Goal: Information Seeking & Learning: Learn about a topic

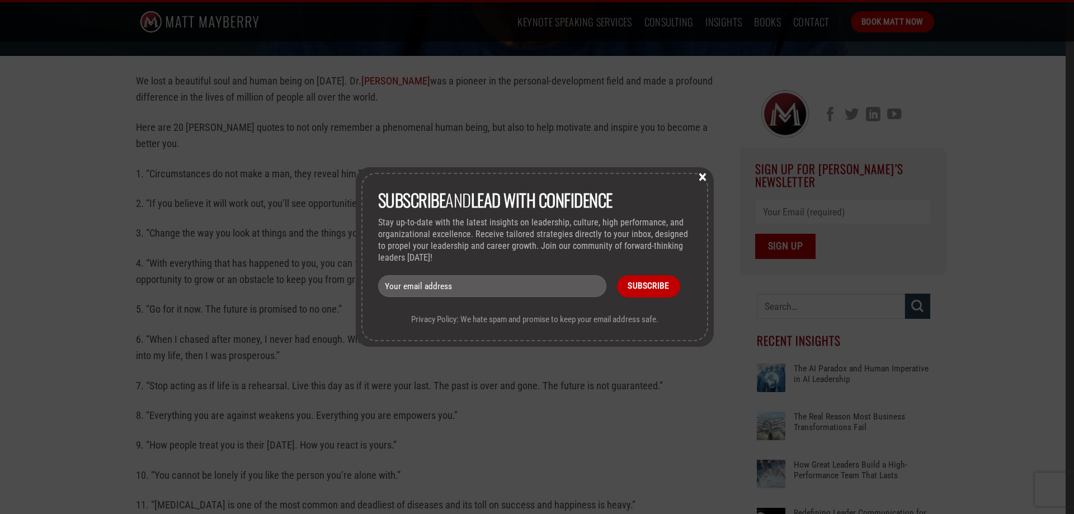
click at [707, 175] on button "×" at bounding box center [702, 176] width 17 height 10
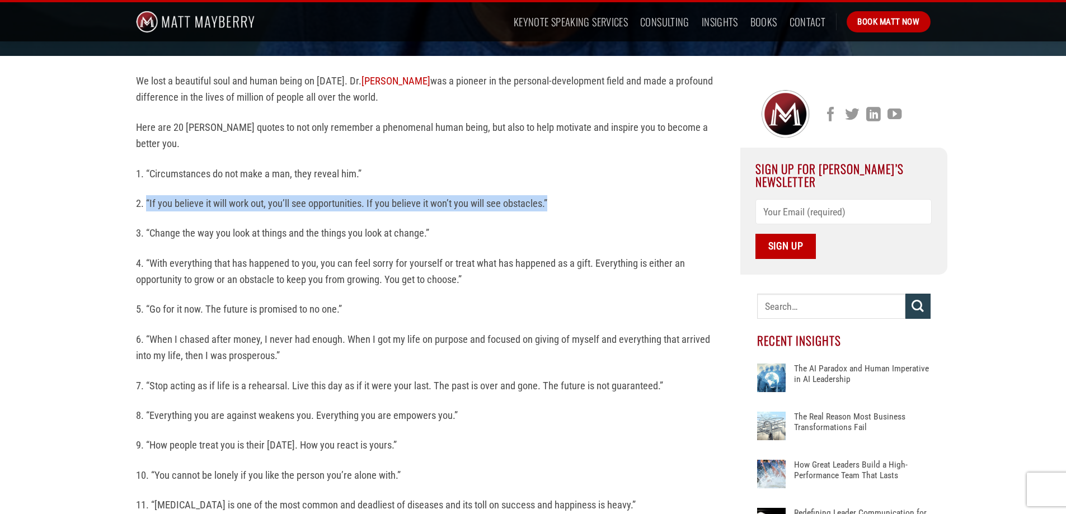
drag, startPoint x: 146, startPoint y: 200, endPoint x: 556, endPoint y: 208, distance: 410.1
click at [556, 208] on p "2. “If you believe it will work out, you’ll see opportunities. If you believe i…" at bounding box center [429, 203] width 587 height 16
copy p "“If you believe it will work out, you’ll see opportunities. If you believe it w…"
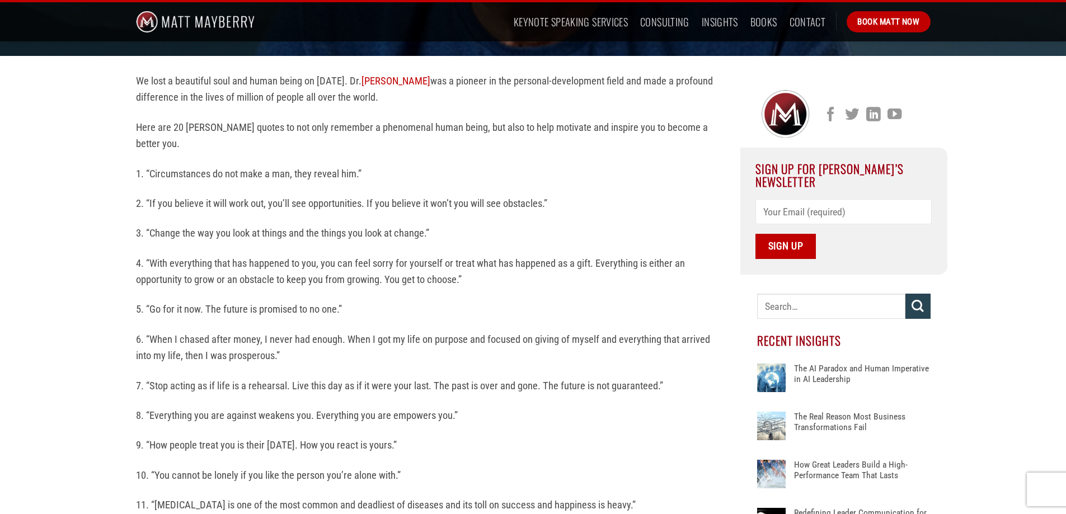
click at [310, 358] on p "6. “When I chased after money, I never had enough. When I got my life on purpos…" at bounding box center [429, 347] width 587 height 33
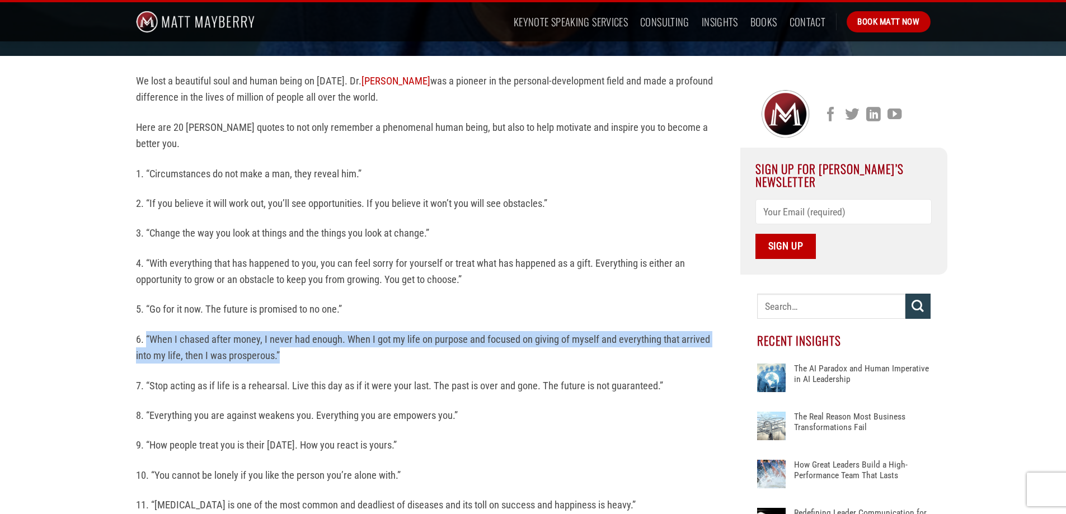
drag, startPoint x: 145, startPoint y: 336, endPoint x: 290, endPoint y: 355, distance: 146.0
click at [290, 355] on p "6. “When I chased after money, I never had enough. When I got my life on purpos…" at bounding box center [429, 347] width 587 height 33
copy p "“When I chased after money, I never had enough. When I got my life on purpose a…"
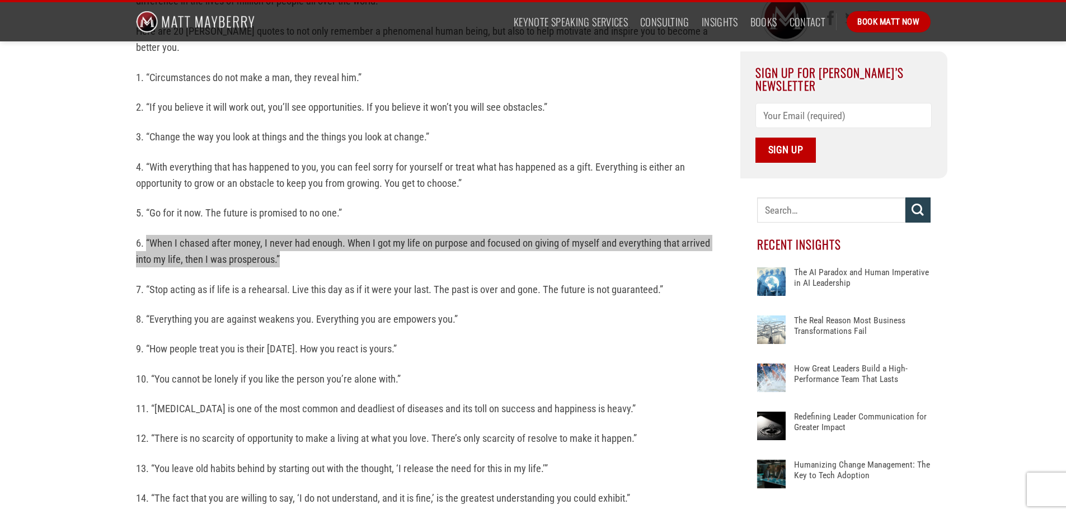
scroll to position [383, 0]
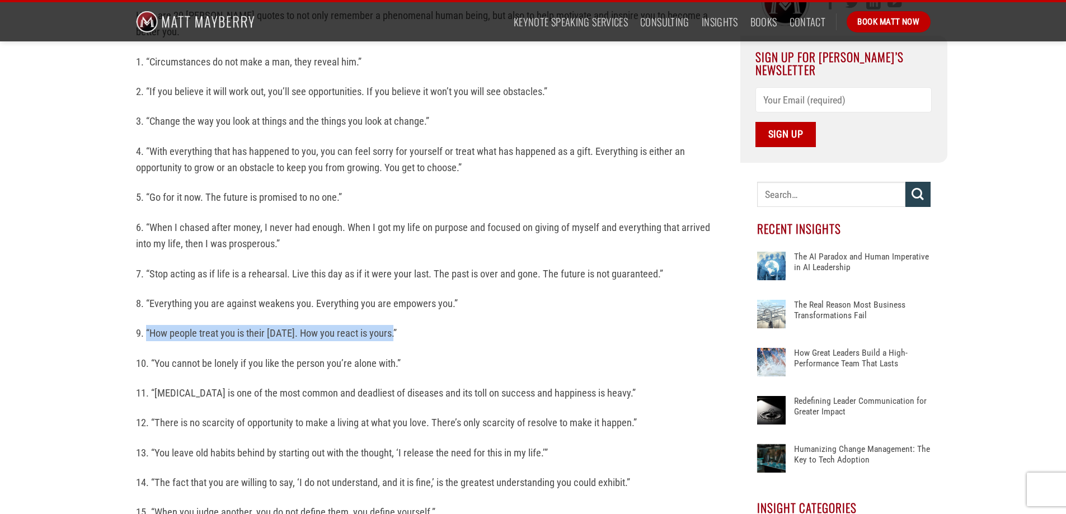
drag, startPoint x: 149, startPoint y: 330, endPoint x: 400, endPoint y: 330, distance: 251.7
click at [400, 330] on p "9. “How people treat you is their [DATE]. How you react is yours.”" at bounding box center [429, 333] width 587 height 16
copy p "“How people treat you is their [DATE]. How you react is yours.”"
click at [484, 349] on div "We lost a beautiful soul and human being on [DATE]. [PERSON_NAME] was a pioneer…" at bounding box center [429, 421] width 587 height 921
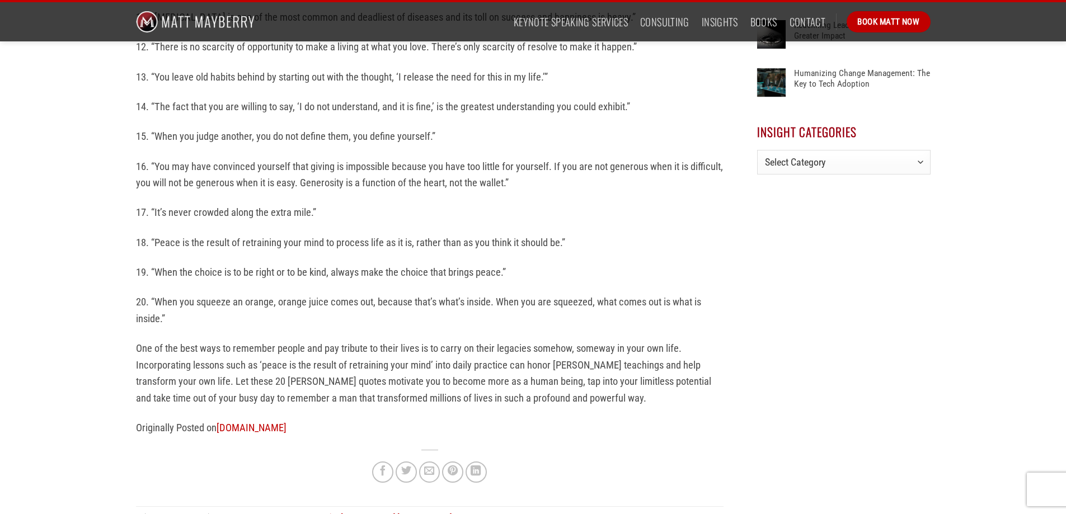
scroll to position [775, 0]
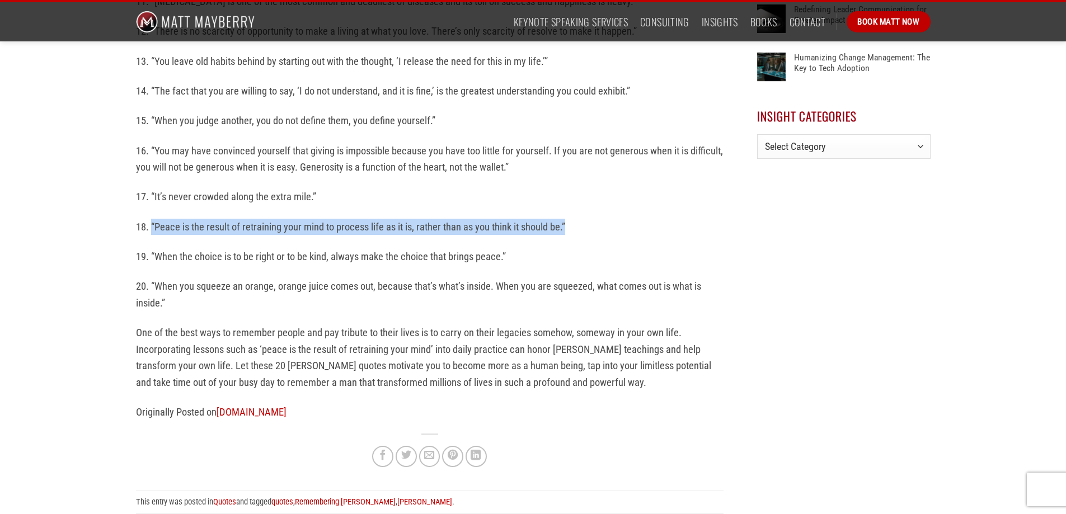
drag, startPoint x: 150, startPoint y: 224, endPoint x: 578, endPoint y: 224, distance: 427.3
click at [578, 224] on p "18. “Peace is the result of retraining your mind to process life as it is, rath…" at bounding box center [429, 227] width 587 height 16
copy p "“Peace is the result of retraining your mind to process life as it is, rather t…"
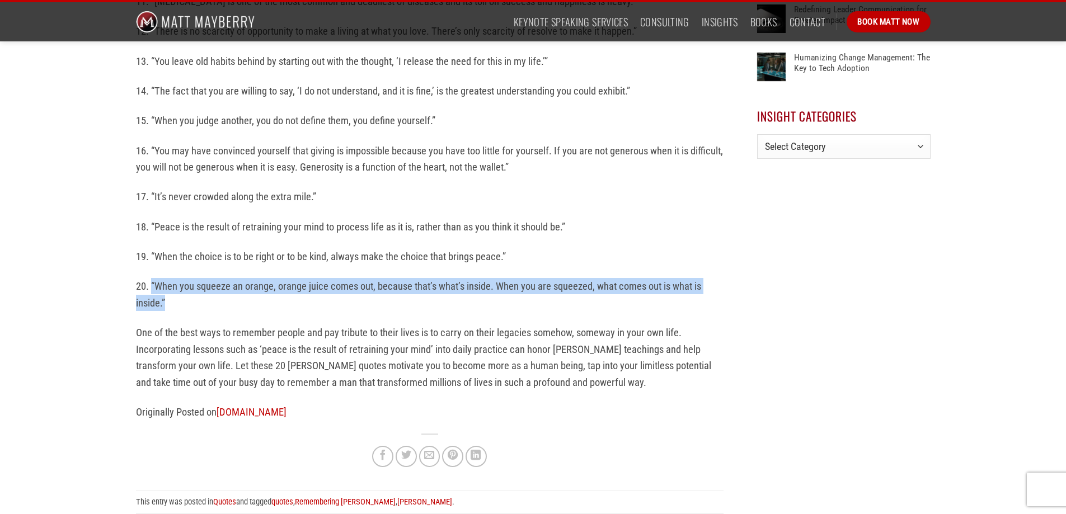
drag, startPoint x: 150, startPoint y: 284, endPoint x: 175, endPoint y: 301, distance: 30.1
click at [175, 301] on p "20. “When you squeeze an orange, orange juice comes out, because that’s what’s …" at bounding box center [429, 294] width 587 height 33
copy p "“When you squeeze an orange, orange juice comes out, because that’s what’s insi…"
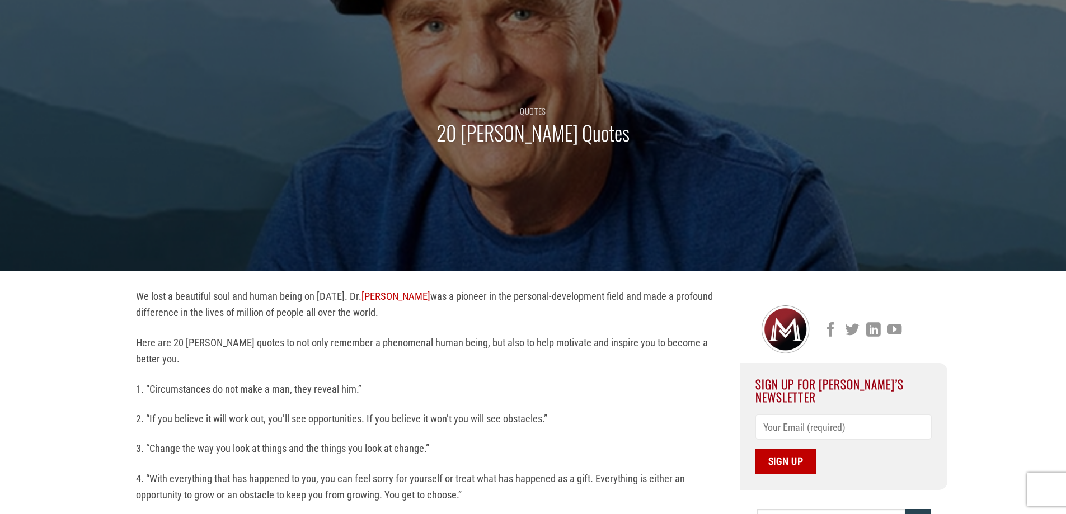
scroll to position [0, 0]
